Goal: Entertainment & Leisure: Browse casually

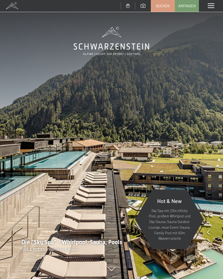
click at [211, 6] on span at bounding box center [211, 5] width 6 height 5
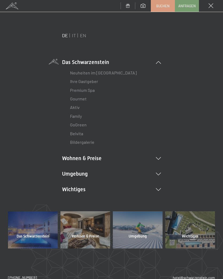
click at [161, 171] on li "Umgebung Das Ahrntal Ski & Winter Skifahren Skischule Wandern & Sommer Wandern …" at bounding box center [111, 173] width 99 height 7
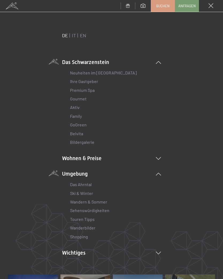
click at [95, 225] on link "Wanderbilder" at bounding box center [82, 227] width 25 height 5
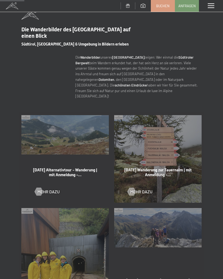
scroll to position [176, 0]
click at [133, 187] on div at bounding box center [131, 191] width 5 height 8
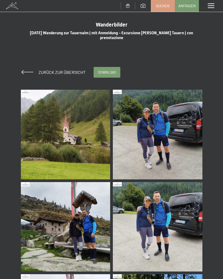
click at [86, 157] on span "Einwilligung Marketing*" at bounding box center [82, 154] width 44 height 5
click at [57, 157] on input "Einwilligung Marketing*" at bounding box center [54, 154] width 5 height 5
checkbox input "false"
click at [90, 155] on img at bounding box center [66, 135] width 90 height 90
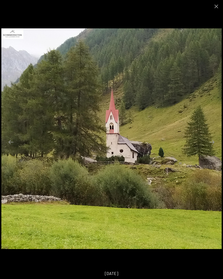
click at [213, 141] on button "Next slide" at bounding box center [212, 142] width 11 height 10
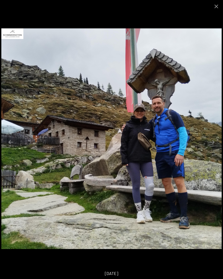
click at [217, 143] on button "Next slide" at bounding box center [212, 142] width 11 height 10
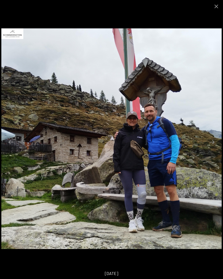
click at [214, 145] on button "Next slide" at bounding box center [212, 142] width 11 height 10
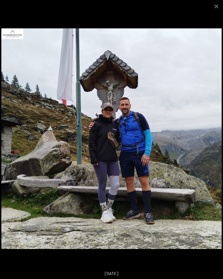
click at [214, 146] on button "Next slide" at bounding box center [212, 142] width 11 height 10
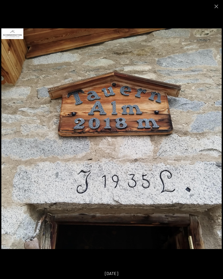
click at [212, 147] on img at bounding box center [111, 138] width 220 height 220
click at [215, 141] on button "Next slide" at bounding box center [212, 142] width 11 height 10
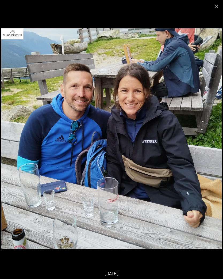
click at [216, 145] on button "Next slide" at bounding box center [212, 142] width 11 height 10
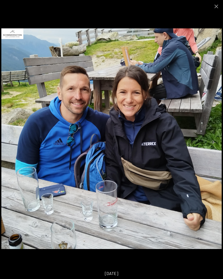
click at [215, 145] on button "Next slide" at bounding box center [212, 142] width 11 height 10
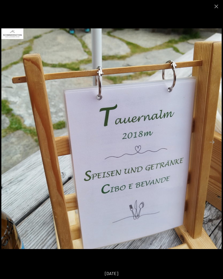
click at [216, 143] on button "Next slide" at bounding box center [212, 142] width 11 height 10
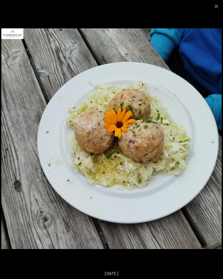
click at [215, 142] on button "Next slide" at bounding box center [212, 142] width 11 height 10
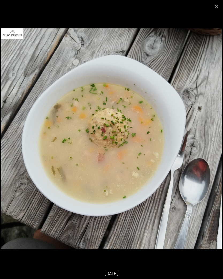
click at [213, 143] on button "Next slide" at bounding box center [212, 142] width 11 height 10
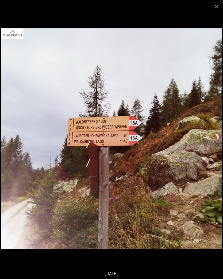
click at [216, 140] on button "Next slide" at bounding box center [212, 142] width 11 height 10
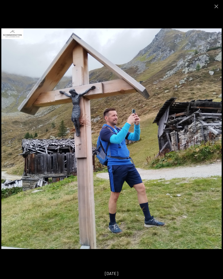
click at [216, 146] on button "Next slide" at bounding box center [212, 142] width 11 height 10
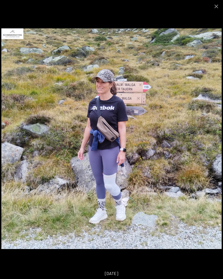
click at [215, 143] on button "Next slide" at bounding box center [212, 142] width 11 height 10
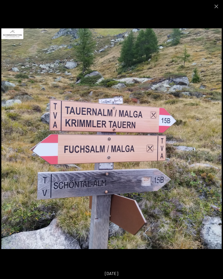
click at [217, 146] on button "Next slide" at bounding box center [212, 142] width 11 height 10
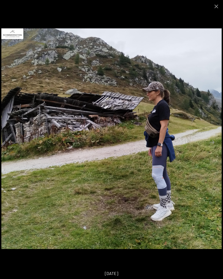
click at [216, 144] on button "Next slide" at bounding box center [212, 142] width 11 height 10
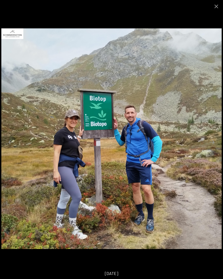
click at [218, 140] on button "Next slide" at bounding box center [212, 142] width 11 height 10
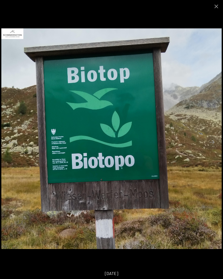
click at [213, 141] on button "Next slide" at bounding box center [212, 142] width 11 height 10
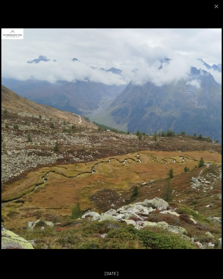
click at [214, 142] on button "Next slide" at bounding box center [212, 142] width 11 height 10
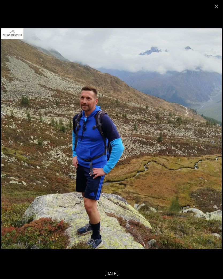
click at [213, 146] on button "Next slide" at bounding box center [212, 142] width 11 height 10
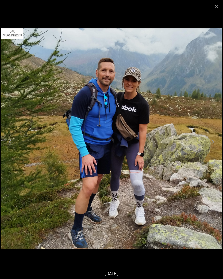
click at [213, 145] on button "Next slide" at bounding box center [212, 142] width 11 height 10
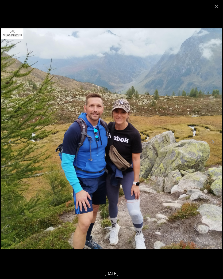
click at [213, 144] on button "Next slide" at bounding box center [212, 142] width 11 height 10
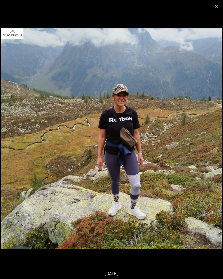
click at [215, 143] on button "Next slide" at bounding box center [212, 142] width 11 height 10
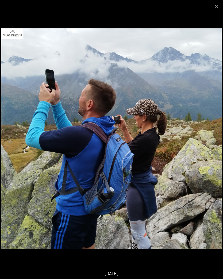
click at [212, 143] on button "Next slide" at bounding box center [212, 142] width 11 height 10
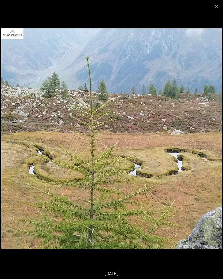
click at [214, 141] on button "Next slide" at bounding box center [212, 142] width 11 height 10
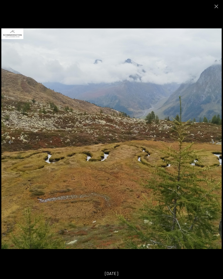
click at [216, 144] on button "Next slide" at bounding box center [212, 142] width 11 height 10
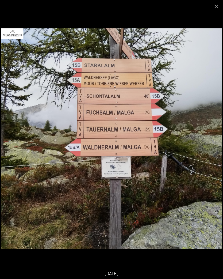
click at [214, 143] on button "Next slide" at bounding box center [212, 142] width 11 height 10
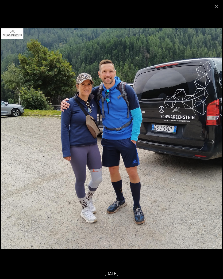
click at [216, 140] on button "Next slide" at bounding box center [212, 142] width 11 height 10
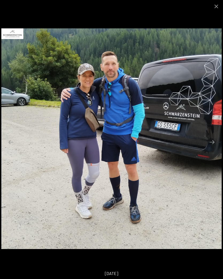
click at [214, 146] on button "Next slide" at bounding box center [212, 142] width 11 height 10
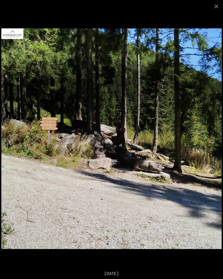
click at [217, 139] on button "Next slide" at bounding box center [212, 142] width 11 height 10
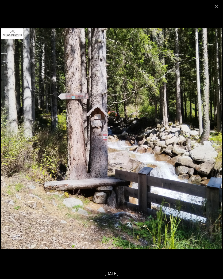
click at [214, 141] on button "Next slide" at bounding box center [212, 142] width 11 height 10
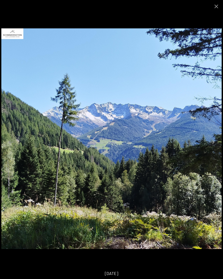
click at [216, 145] on button "Next slide" at bounding box center [212, 142] width 11 height 10
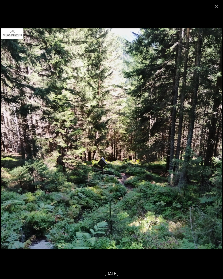
click at [216, 146] on button "Next slide" at bounding box center [212, 142] width 11 height 10
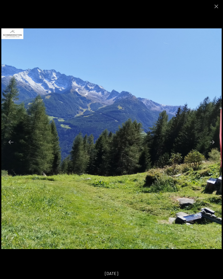
click at [217, 144] on button "Next slide" at bounding box center [212, 142] width 11 height 10
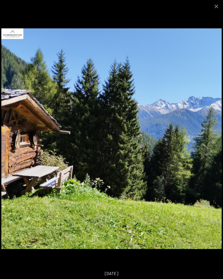
click at [215, 146] on button "Next slide" at bounding box center [212, 142] width 11 height 10
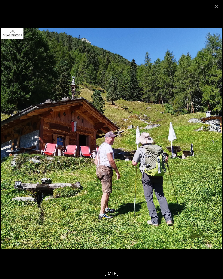
click at [215, 143] on button "Next slide" at bounding box center [212, 142] width 11 height 10
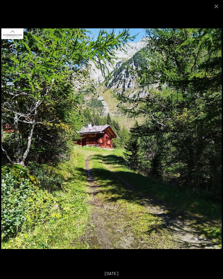
click at [215, 143] on button "Next slide" at bounding box center [212, 142] width 11 height 10
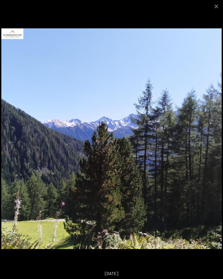
click at [216, 144] on button "Next slide" at bounding box center [212, 142] width 11 height 10
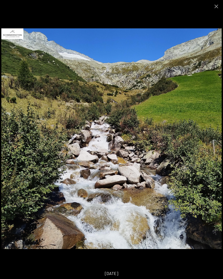
click at [217, 142] on button "Next slide" at bounding box center [212, 142] width 11 height 10
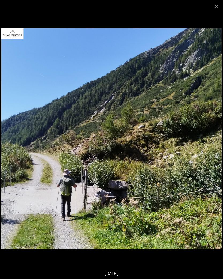
click at [220, 3] on button "Close gallery" at bounding box center [216, 6] width 13 height 13
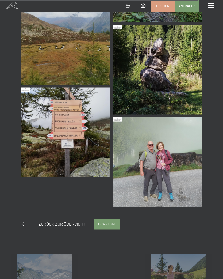
scroll to position [2307, 0]
click at [74, 224] on span "Zurück zur Übersicht" at bounding box center [59, 223] width 51 height 5
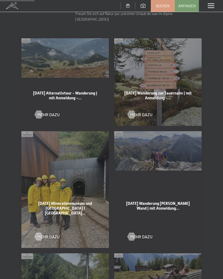
scroll to position [254, 0]
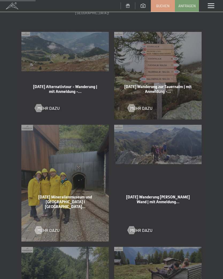
click at [43, 227] on span "Mehr dazu" at bounding box center [48, 230] width 22 height 6
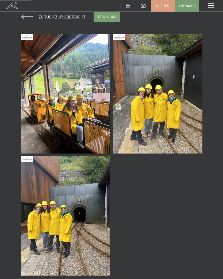
scroll to position [56, 0]
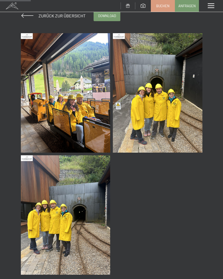
click at [74, 223] on img at bounding box center [66, 214] width 90 height 119
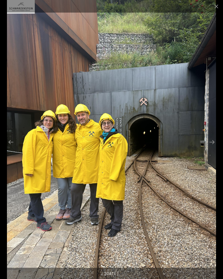
click at [217, 9] on button "Close gallery" at bounding box center [216, 6] width 13 height 13
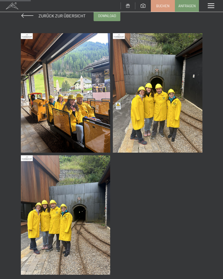
click at [22, 17] on span at bounding box center [27, 15] width 12 height 4
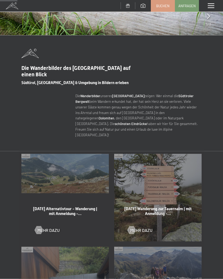
scroll to position [135, 0]
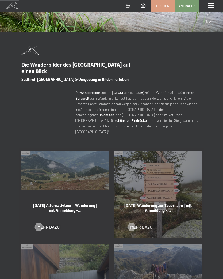
click at [41, 223] on div at bounding box center [38, 227] width 5 height 8
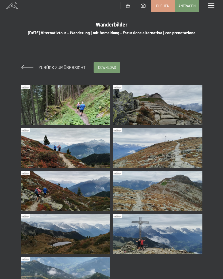
click at [88, 113] on img at bounding box center [66, 105] width 90 height 40
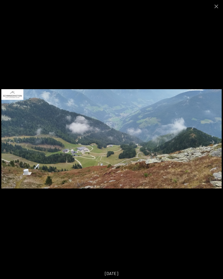
click at [221, 6] on button "Close gallery" at bounding box center [216, 6] width 13 height 13
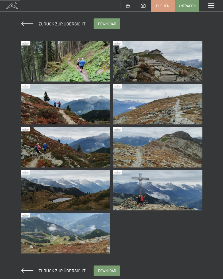
scroll to position [44, 0]
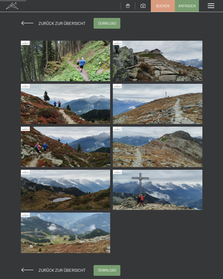
click at [58, 270] on span "Zurück zur Übersicht" at bounding box center [59, 269] width 51 height 5
